Goal: Task Accomplishment & Management: Manage account settings

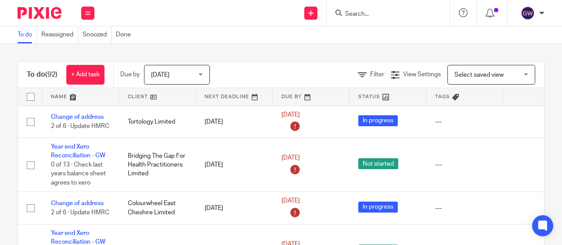
click at [357, 17] on input "Search" at bounding box center [383, 15] width 79 height 8
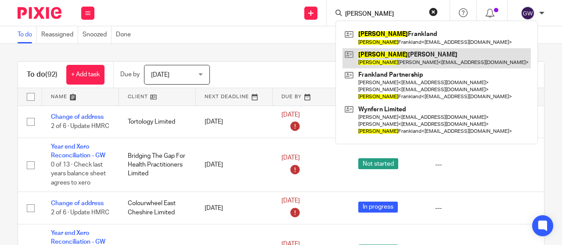
type input "jason"
click at [374, 50] on link at bounding box center [436, 58] width 188 height 20
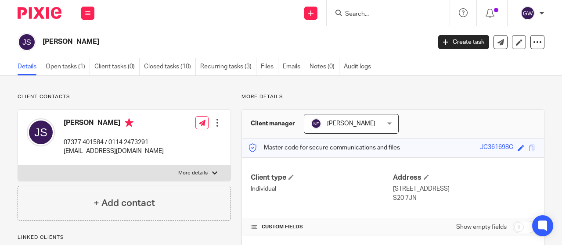
click at [63, 67] on link "Open tasks (1)" at bounding box center [68, 66] width 44 height 17
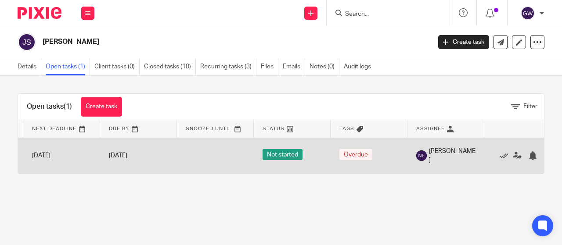
scroll to position [0, 100]
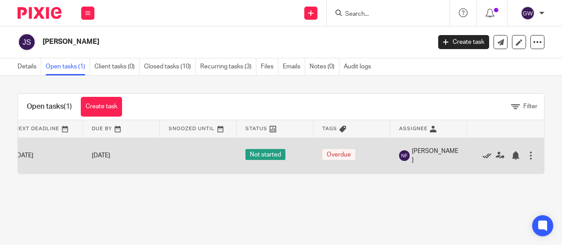
click at [482, 154] on icon at bounding box center [486, 155] width 9 height 9
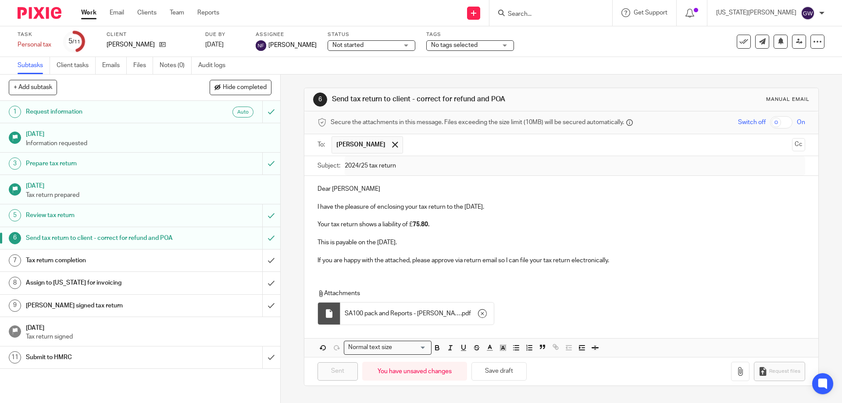
click at [558, 16] on input "Search" at bounding box center [546, 15] width 79 height 8
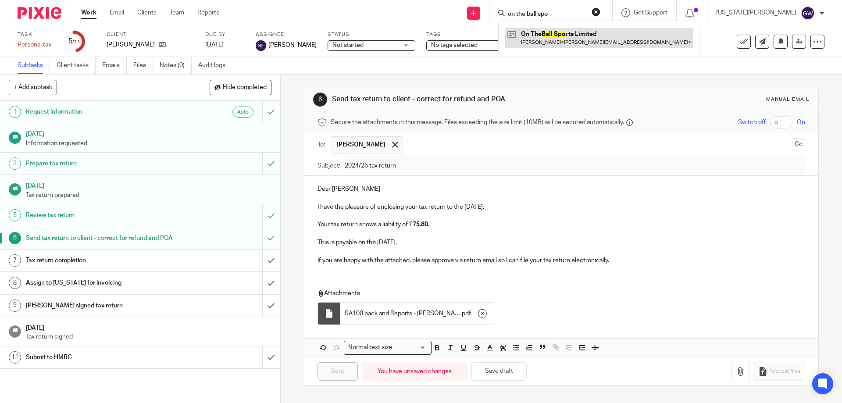
type input "on the ball spo"
click at [558, 35] on link at bounding box center [599, 38] width 188 height 20
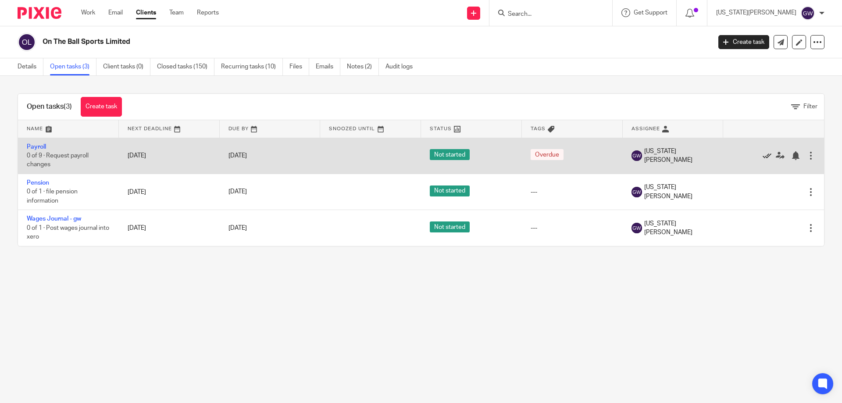
click at [763, 154] on icon at bounding box center [767, 155] width 9 height 9
